Goal: Check status: Check status

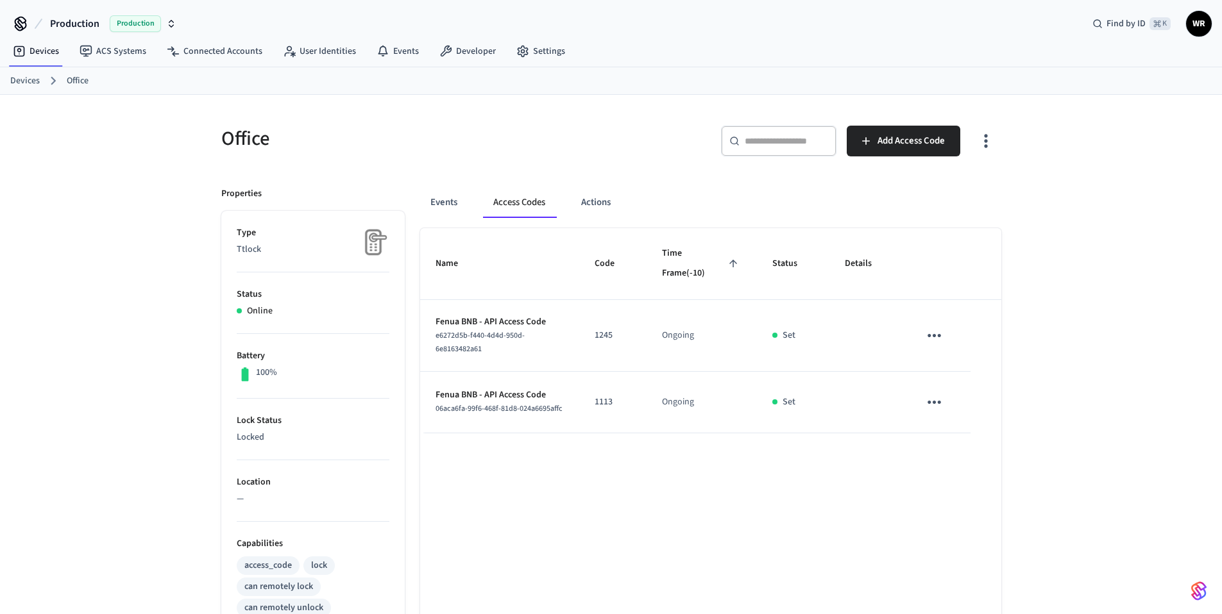
drag, startPoint x: 248, startPoint y: 310, endPoint x: 303, endPoint y: 303, distance: 55.6
click at [286, 302] on li "Status Online" at bounding box center [313, 304] width 153 height 62
click at [312, 307] on div "Online" at bounding box center [313, 311] width 153 height 13
drag, startPoint x: 315, startPoint y: 310, endPoint x: 230, endPoint y: 248, distance: 105.4
click at [230, 248] on ul "Type Ttlock Status Online Battery 100% Lock Status Locked Location — Capabiliti…" at bounding box center [312, 574] width 183 height 726
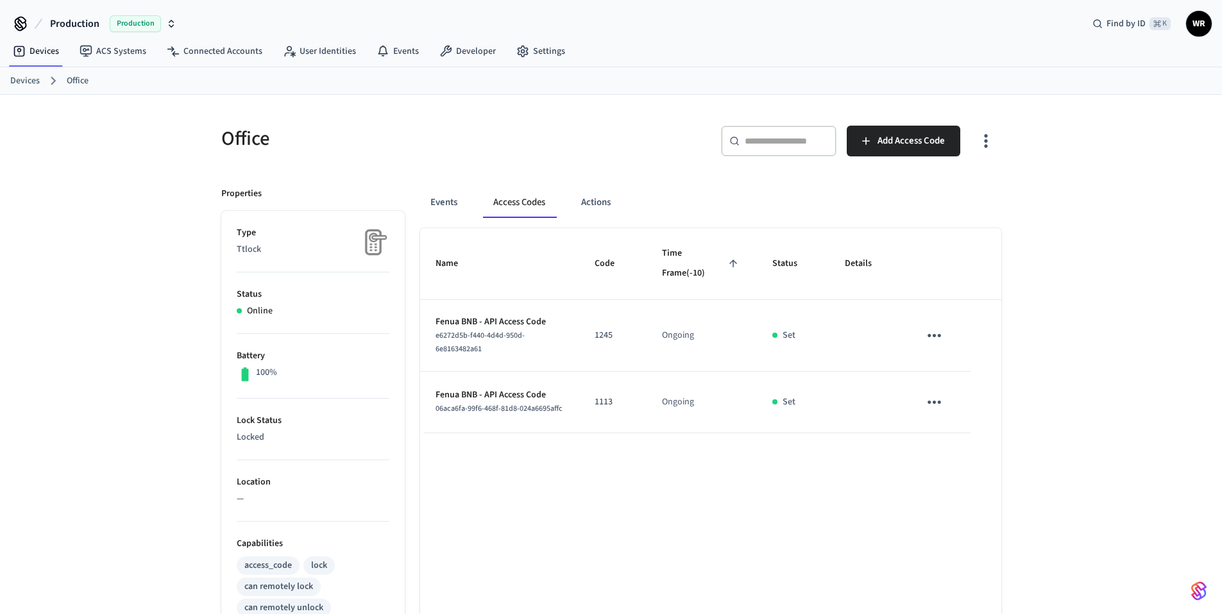
click at [128, 226] on div "Office ​ ​ Add Access Code Properties Type Ttlock Status Online Battery 100% Lo…" at bounding box center [611, 516] width 1222 height 843
drag, startPoint x: 222, startPoint y: 190, endPoint x: 333, endPoint y: 382, distance: 221.8
click at [333, 382] on div "Properties Type Ttlock Status Online Battery 100% Lock Status Locked Location —…" at bounding box center [305, 555] width 199 height 766
click at [333, 382] on div "100%" at bounding box center [313, 374] width 153 height 17
drag, startPoint x: 339, startPoint y: 365, endPoint x: 221, endPoint y: 224, distance: 184.4
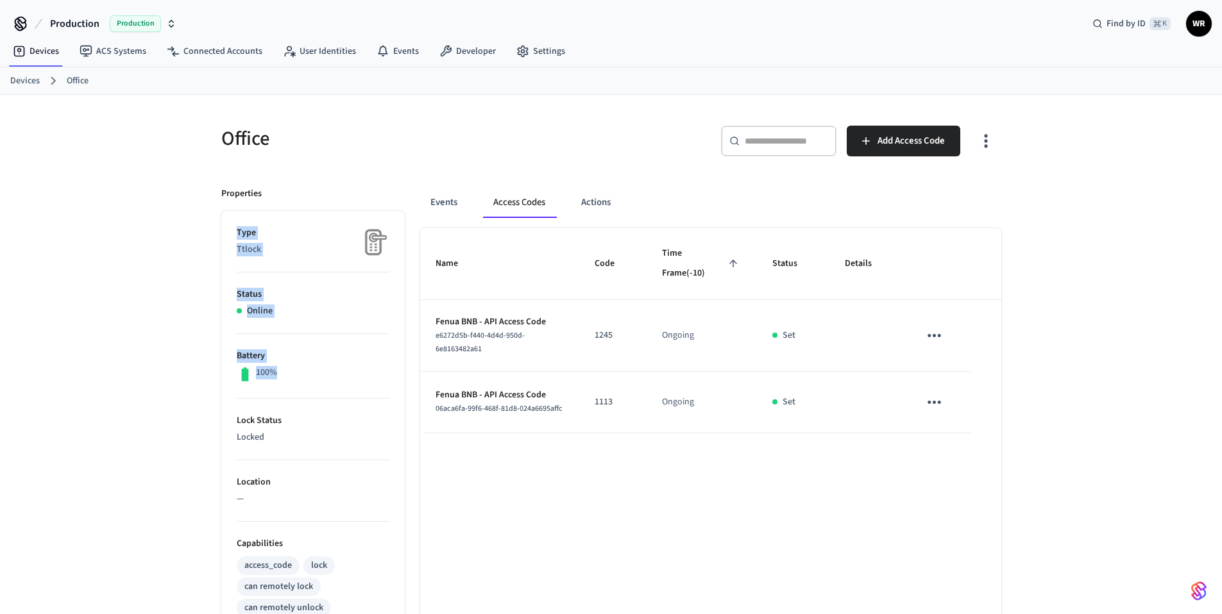
click at [221, 224] on ul "Type Ttlock Status Online Battery 100% Lock Status Locked Location — Capabiliti…" at bounding box center [312, 574] width 183 height 726
click at [206, 193] on div "Properties Type Ttlock Status Online Battery 100% Lock Status Locked Location —…" at bounding box center [305, 555] width 199 height 766
drag, startPoint x: 221, startPoint y: 190, endPoint x: 337, endPoint y: 379, distance: 221.7
click at [337, 379] on div "Properties Type Ttlock Status Online Battery 100% Lock Status Locked Location —…" at bounding box center [305, 555] width 199 height 766
click at [337, 379] on div "100%" at bounding box center [313, 374] width 153 height 17
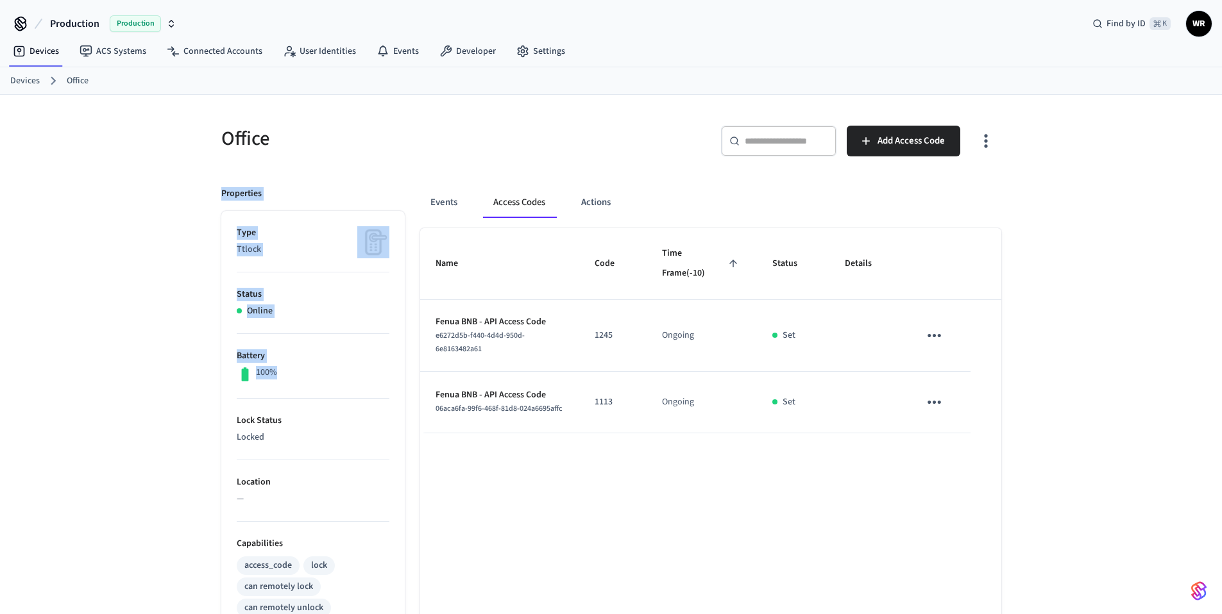
drag, startPoint x: 349, startPoint y: 381, endPoint x: 209, endPoint y: 196, distance: 231.6
click at [208, 197] on div "Properties Type Ttlock Status Online Battery 100% Lock Status Locked Location —…" at bounding box center [305, 555] width 199 height 766
click at [219, 190] on div "Properties Type Ttlock Status Online Battery 100% Lock Status Locked Location —…" at bounding box center [305, 555] width 199 height 766
drag, startPoint x: 222, startPoint y: 193, endPoint x: 322, endPoint y: 373, distance: 205.5
click at [322, 373] on div "Properties Type Ttlock Status Online Battery 100% Lock Status Locked Location —…" at bounding box center [305, 555] width 199 height 766
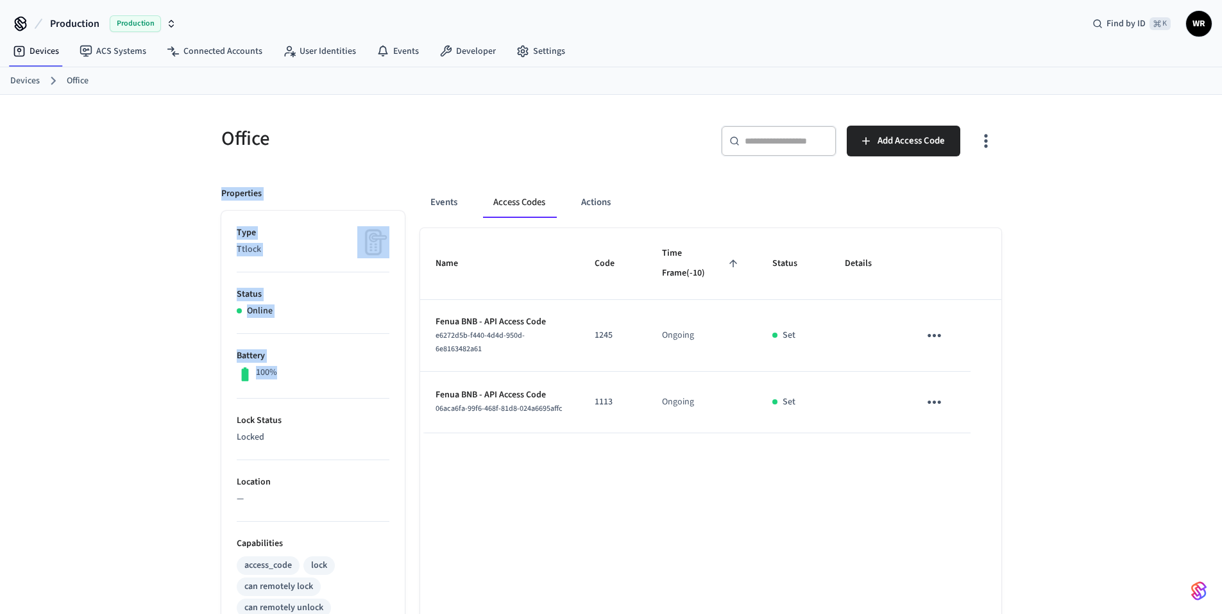
click at [324, 376] on div "100%" at bounding box center [313, 374] width 153 height 17
drag, startPoint x: 342, startPoint y: 382, endPoint x: 187, endPoint y: 177, distance: 256.9
click at [187, 177] on div "Office ​ ​ Add Access Code Properties Type Ttlock Status Online Battery 100% Lo…" at bounding box center [611, 516] width 1222 height 843
click at [605, 263] on span "Code" at bounding box center [612, 264] width 37 height 20
